Goal: Transaction & Acquisition: Purchase product/service

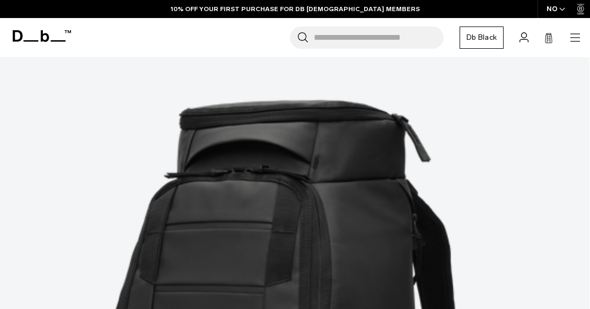
scroll to position [170, 0]
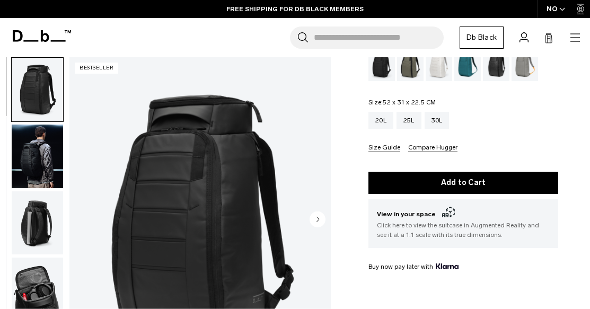
scroll to position [127, 0]
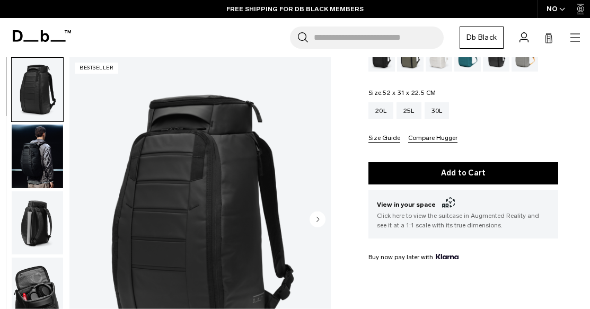
click at [26, 288] on img "button" at bounding box center [37, 290] width 51 height 64
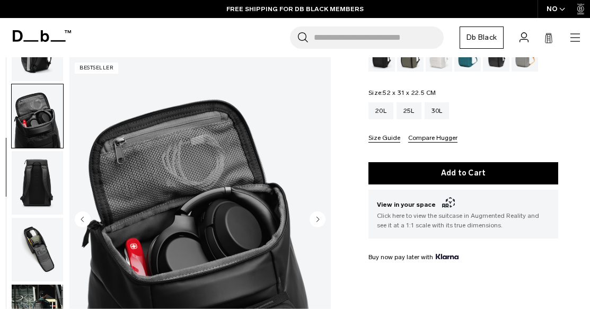
scroll to position [200, 0]
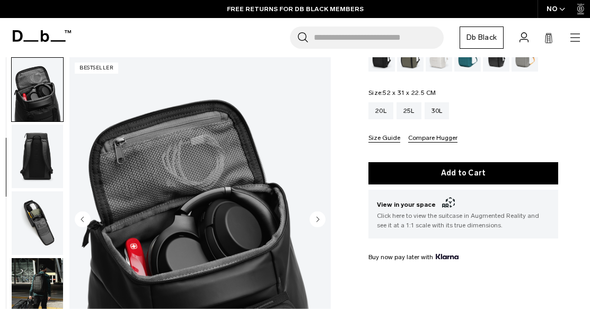
click at [37, 210] on img "button" at bounding box center [37, 223] width 51 height 64
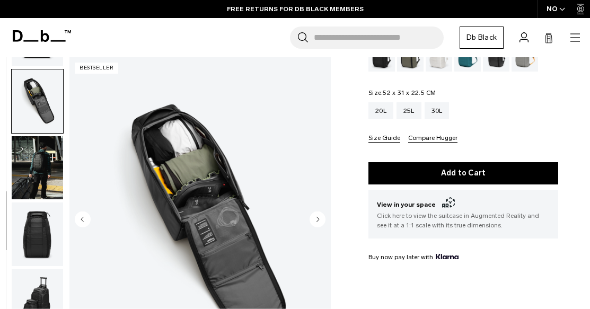
scroll to position [333, 0]
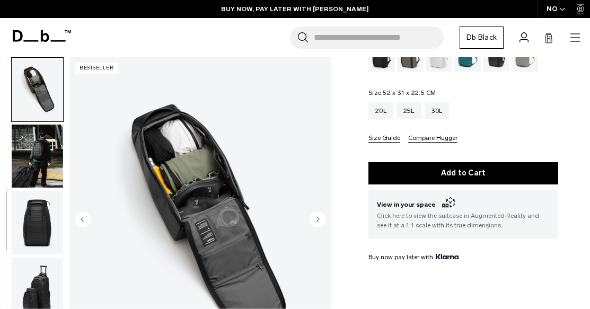
click at [37, 218] on img "button" at bounding box center [37, 223] width 51 height 64
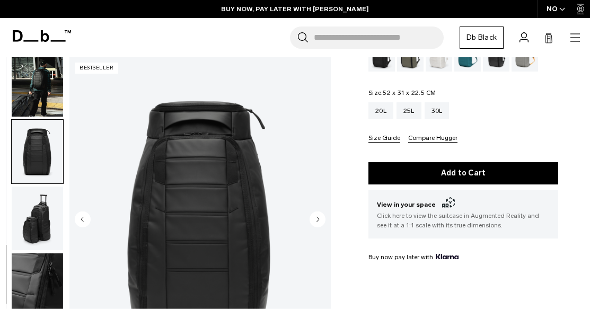
scroll to position [404, 0]
click at [37, 222] on img "button" at bounding box center [37, 219] width 51 height 64
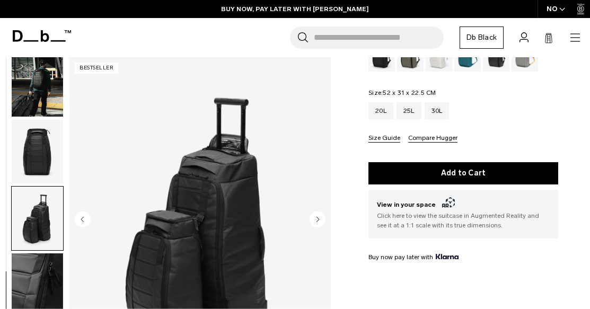
click at [31, 153] on img "button" at bounding box center [37, 152] width 51 height 64
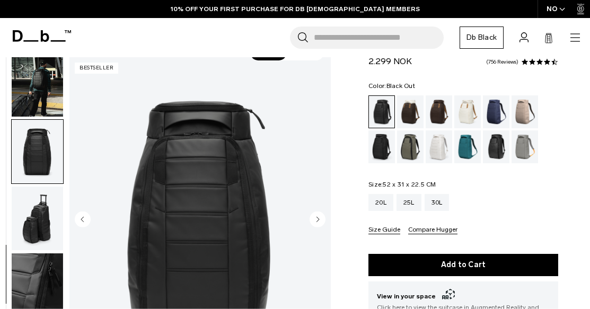
scroll to position [21, 0]
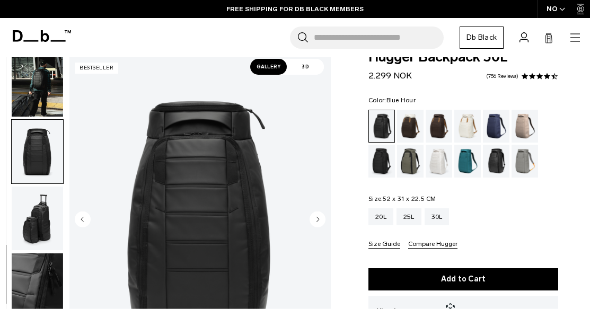
click at [495, 121] on div "Blue Hour" at bounding box center [496, 126] width 27 height 33
